Goal: Task Accomplishment & Management: Complete application form

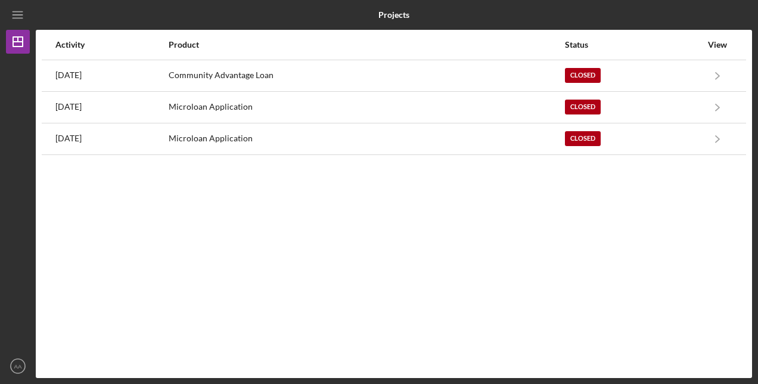
click at [20, 18] on line "button" at bounding box center [18, 18] width 10 height 0
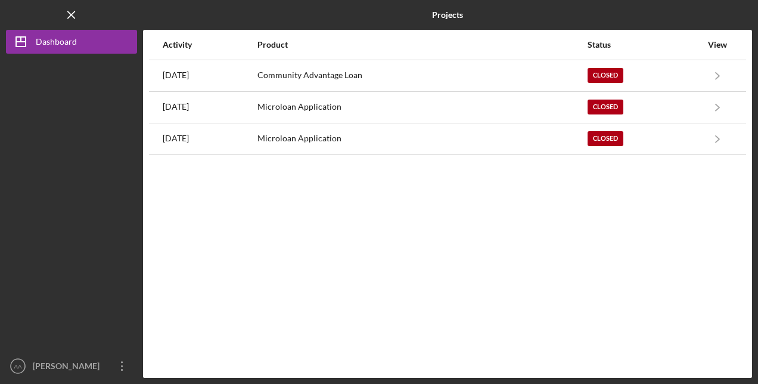
click at [308, 234] on div "Activity Product Status View [DATE] Community Advantage Loan Closed Icon/Naviga…" at bounding box center [447, 204] width 609 height 348
click at [703, 78] on link "Icon/Navigate" at bounding box center [718, 76] width 30 height 30
